Goal: Task Accomplishment & Management: Manage account settings

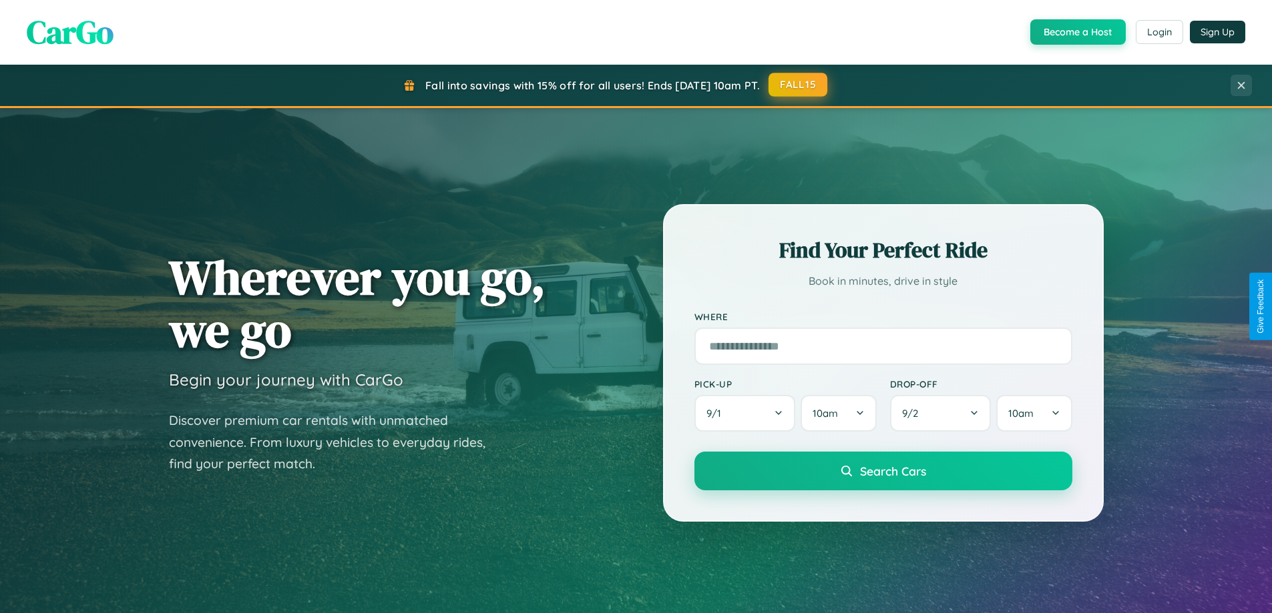
click at [798, 85] on button "FALL15" at bounding box center [797, 85] width 59 height 24
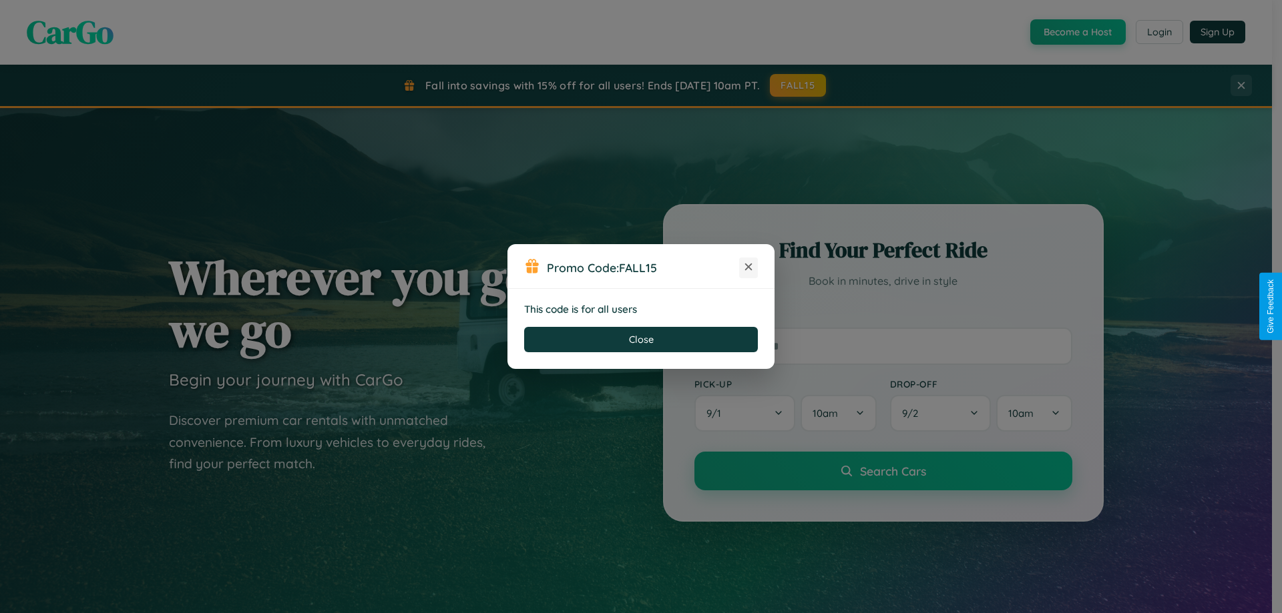
click at [748, 268] on icon at bounding box center [748, 266] width 13 height 13
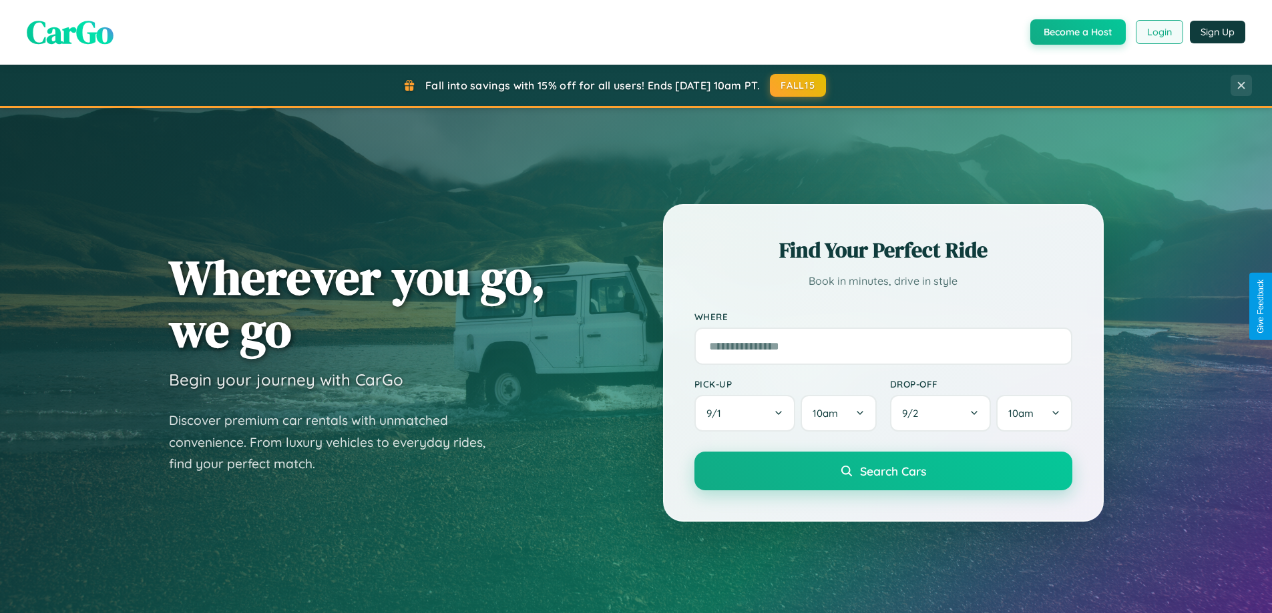
click at [1158, 32] on button "Login" at bounding box center [1158, 32] width 47 height 24
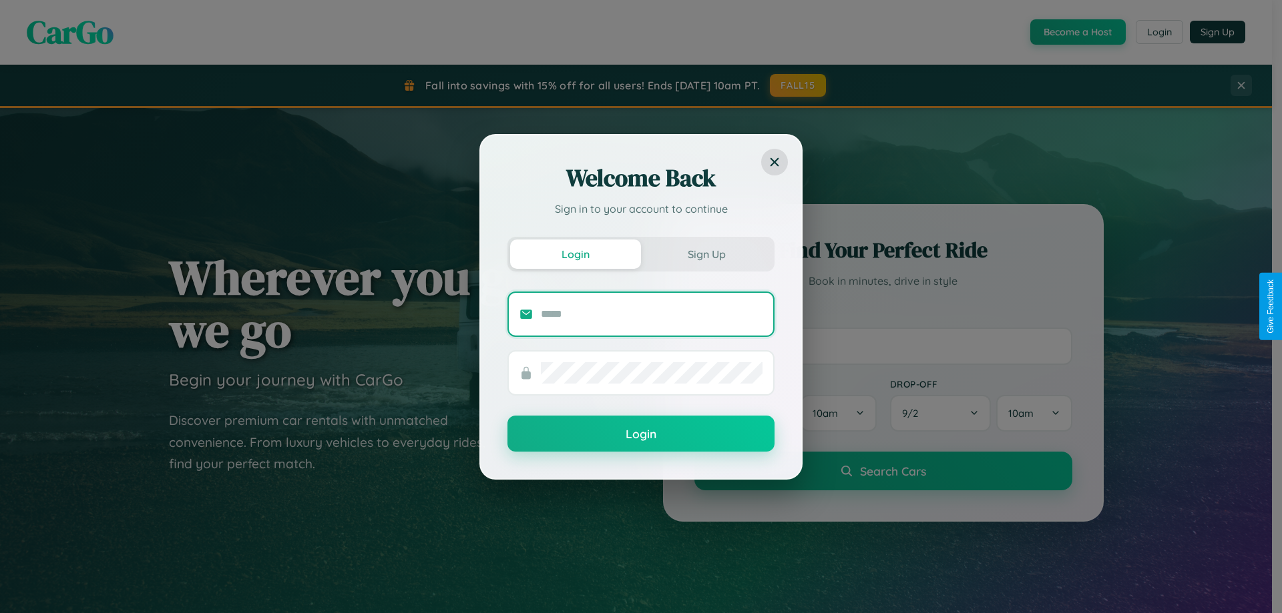
click at [651, 314] on input "text" at bounding box center [652, 314] width 222 height 21
type input "**********"
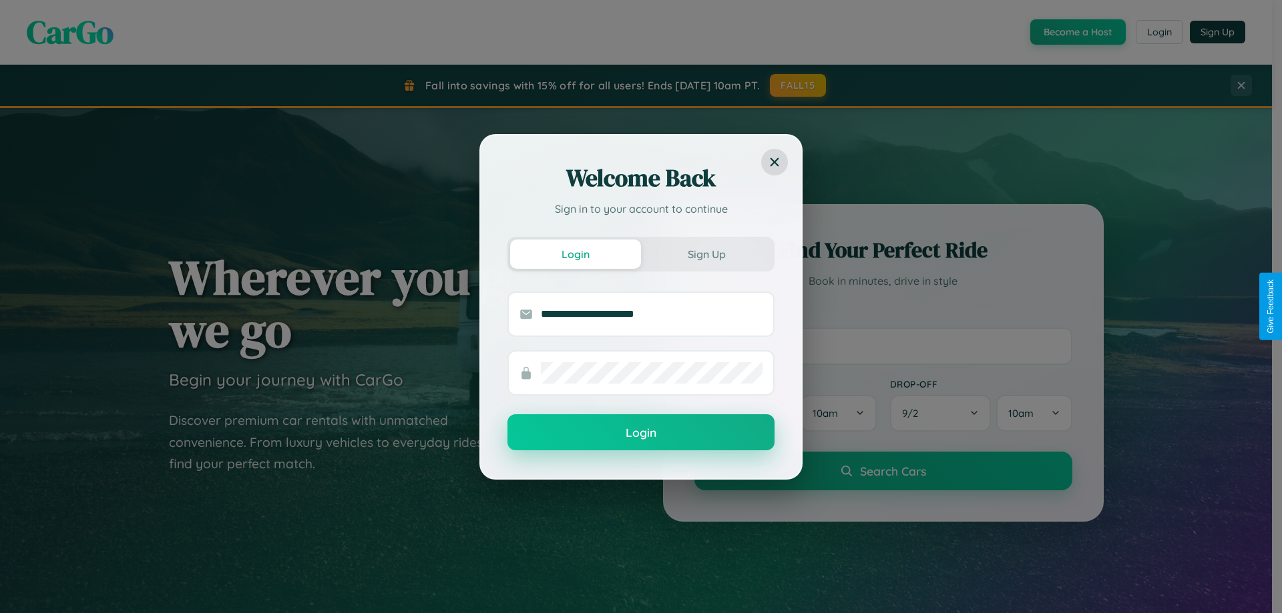
click at [641, 433] on button "Login" at bounding box center [640, 433] width 267 height 36
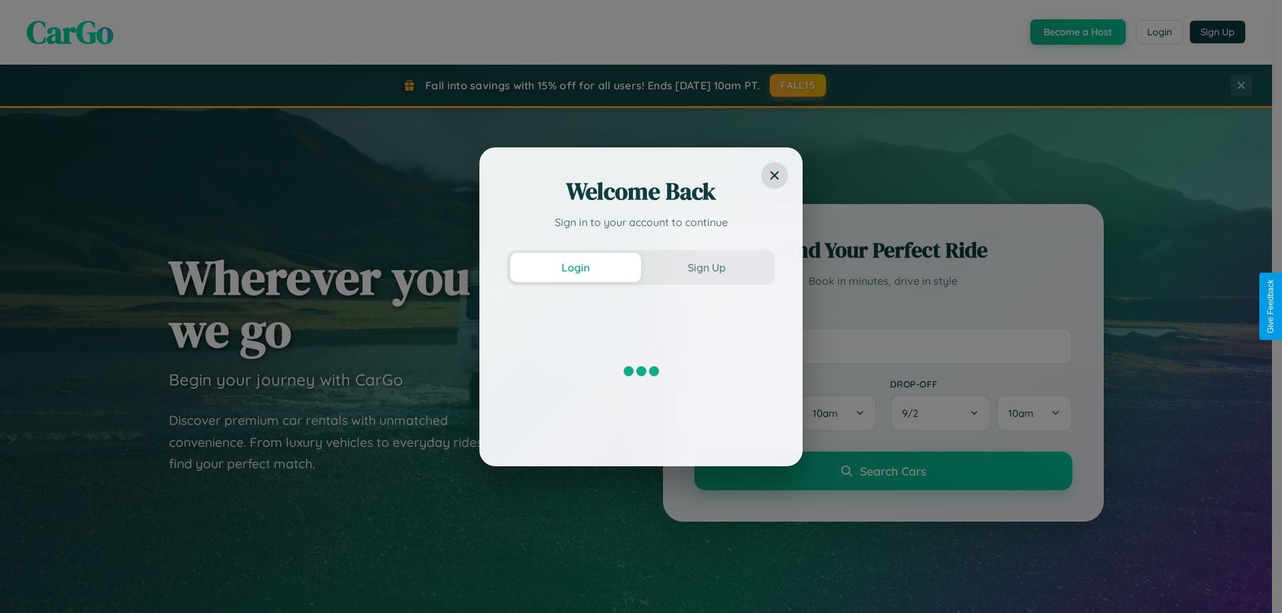
click at [798, 85] on div "Welcome Back Sign in to your account to continue Login Sign Up" at bounding box center [641, 306] width 1282 height 613
